Goal: Check status: Check status

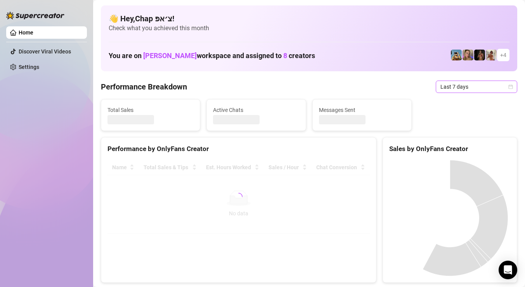
click at [468, 88] on span "Last 7 days" at bounding box center [476, 87] width 72 height 12
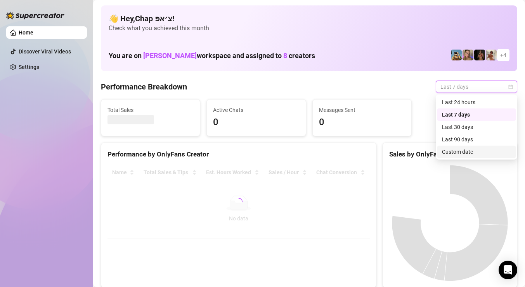
click at [467, 152] on div "Custom date" at bounding box center [476, 152] width 69 height 9
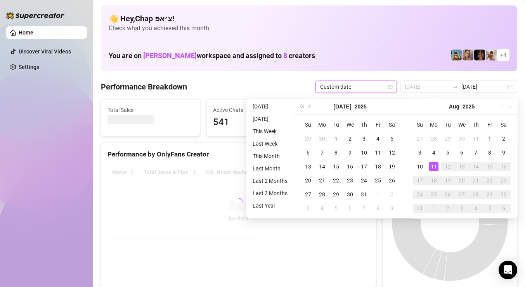
click at [434, 165] on div "11" at bounding box center [433, 166] width 9 height 9
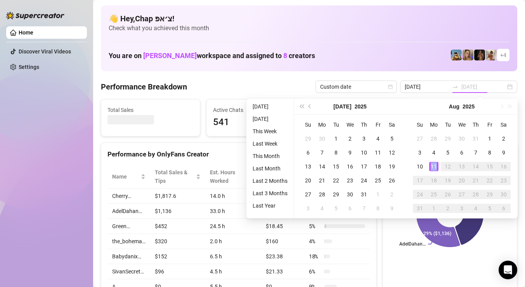
click at [434, 165] on div "11" at bounding box center [433, 166] width 9 height 9
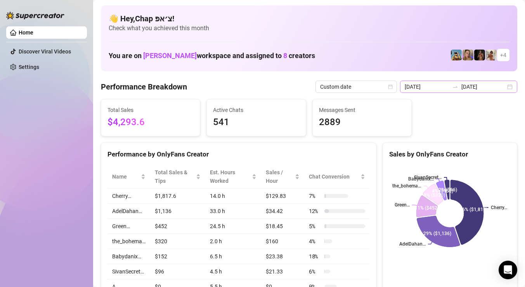
click at [461, 88] on div at bounding box center [455, 87] width 12 height 6
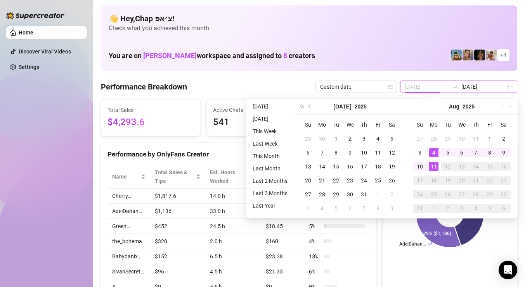
type input "[DATE]"
click at [433, 163] on div "11" at bounding box center [433, 166] width 9 height 9
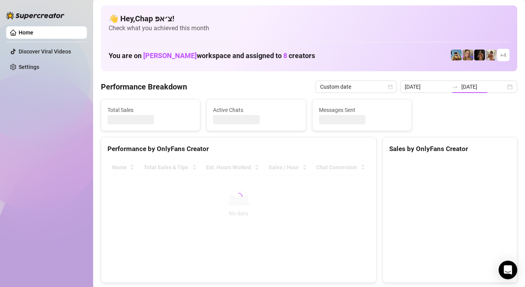
type input "[DATE]"
